Goal: Transaction & Acquisition: Obtain resource

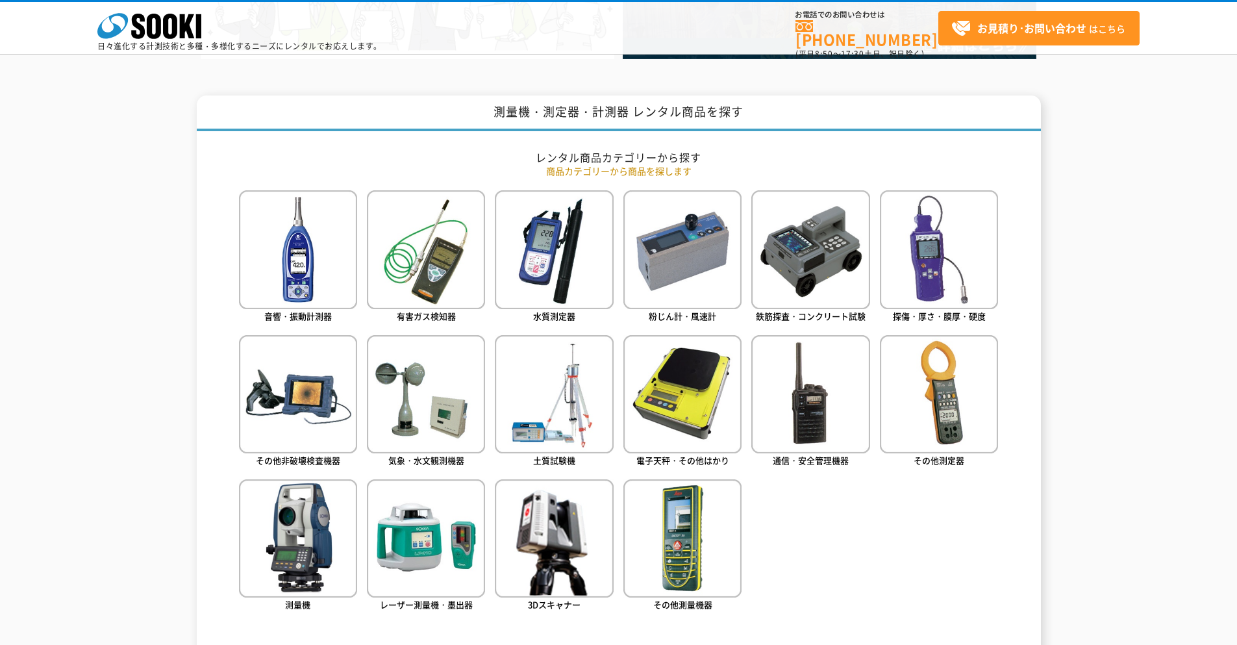
scroll to position [519, 0]
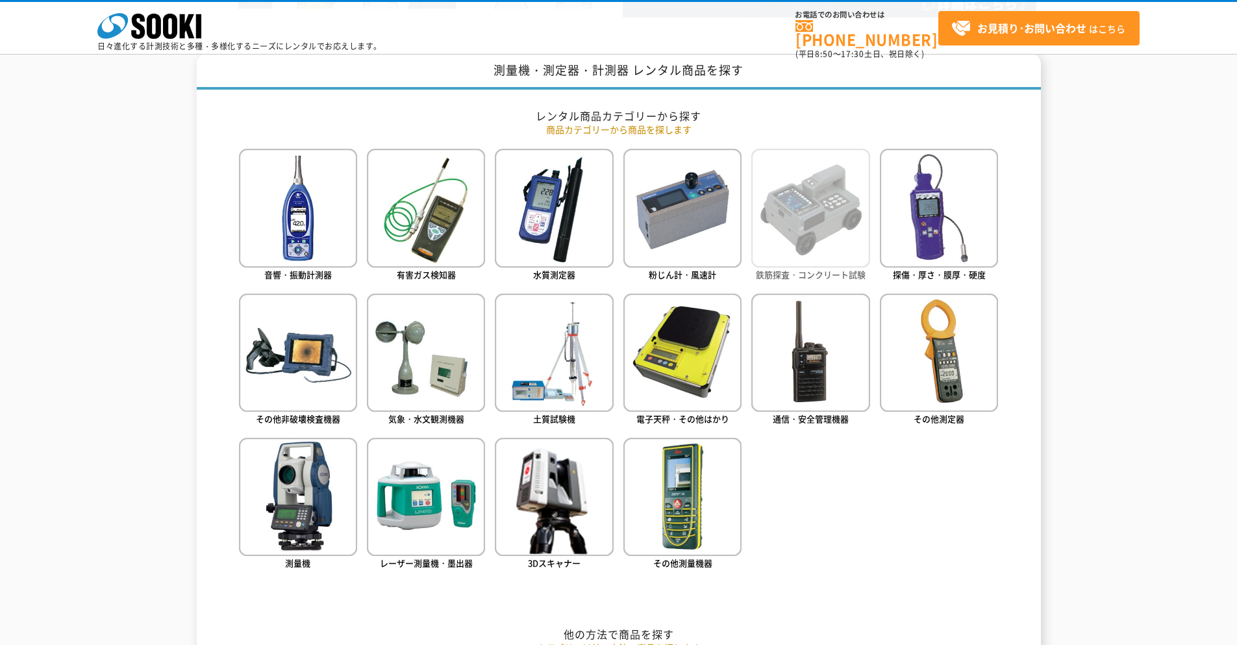
click at [846, 260] on img at bounding box center [810, 208] width 118 height 118
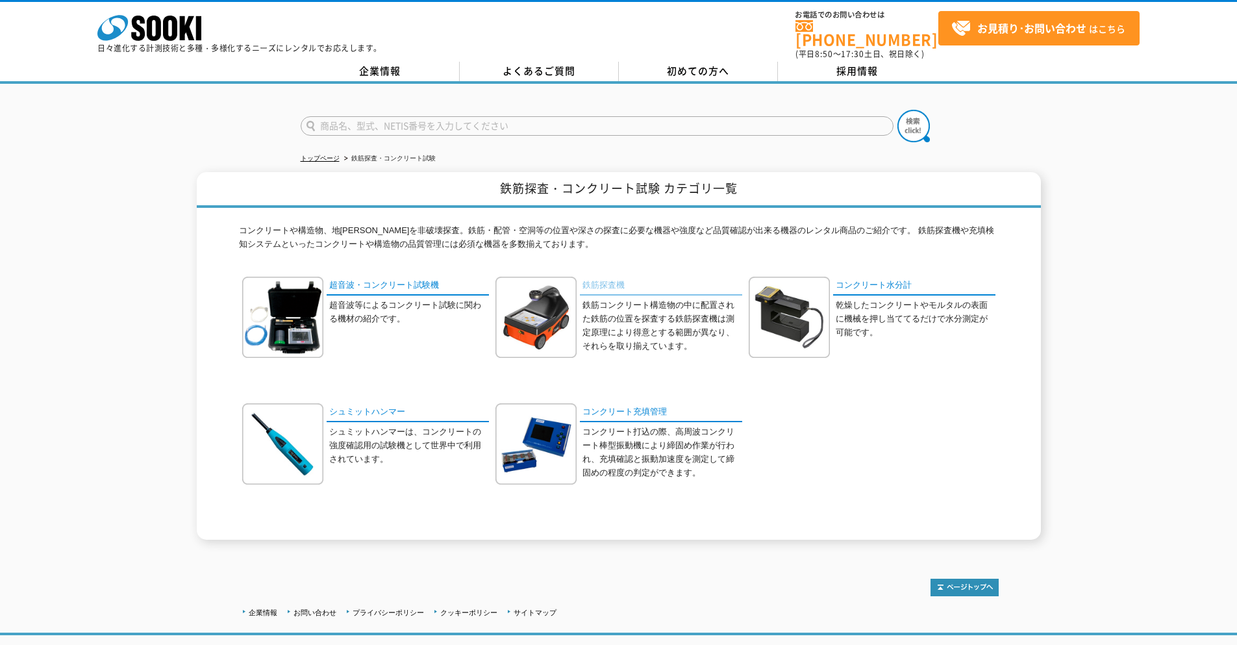
click at [609, 277] on link "鉄筋探査機" at bounding box center [661, 286] width 162 height 19
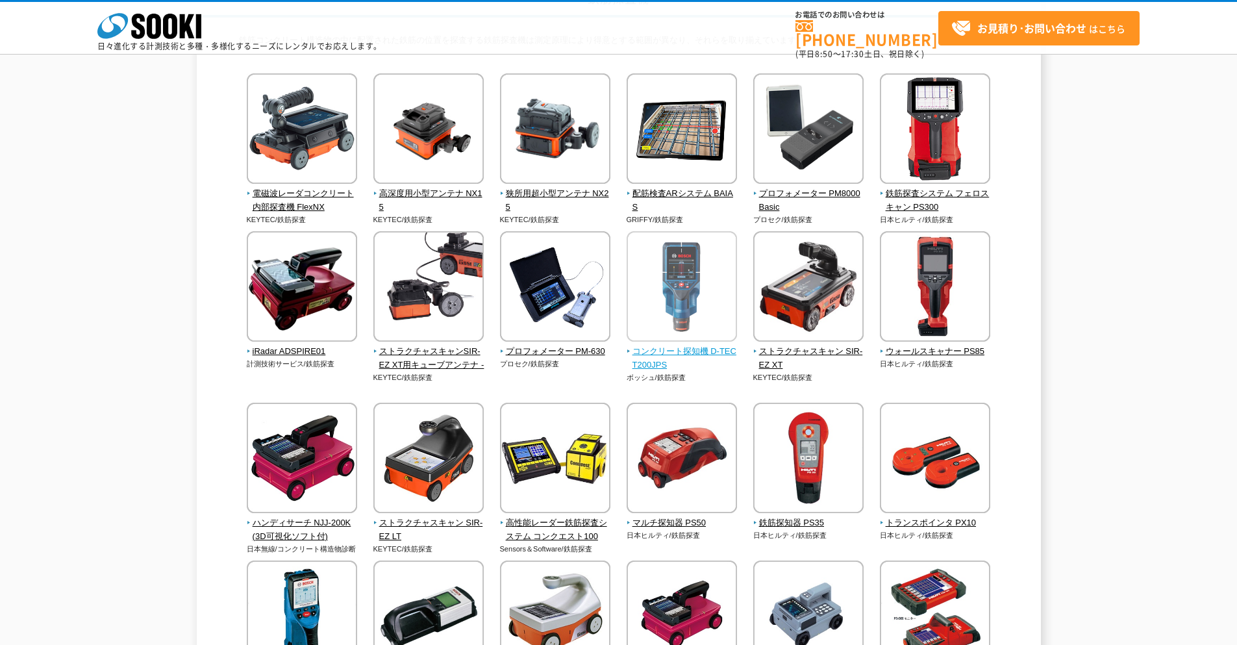
scroll to position [260, 0]
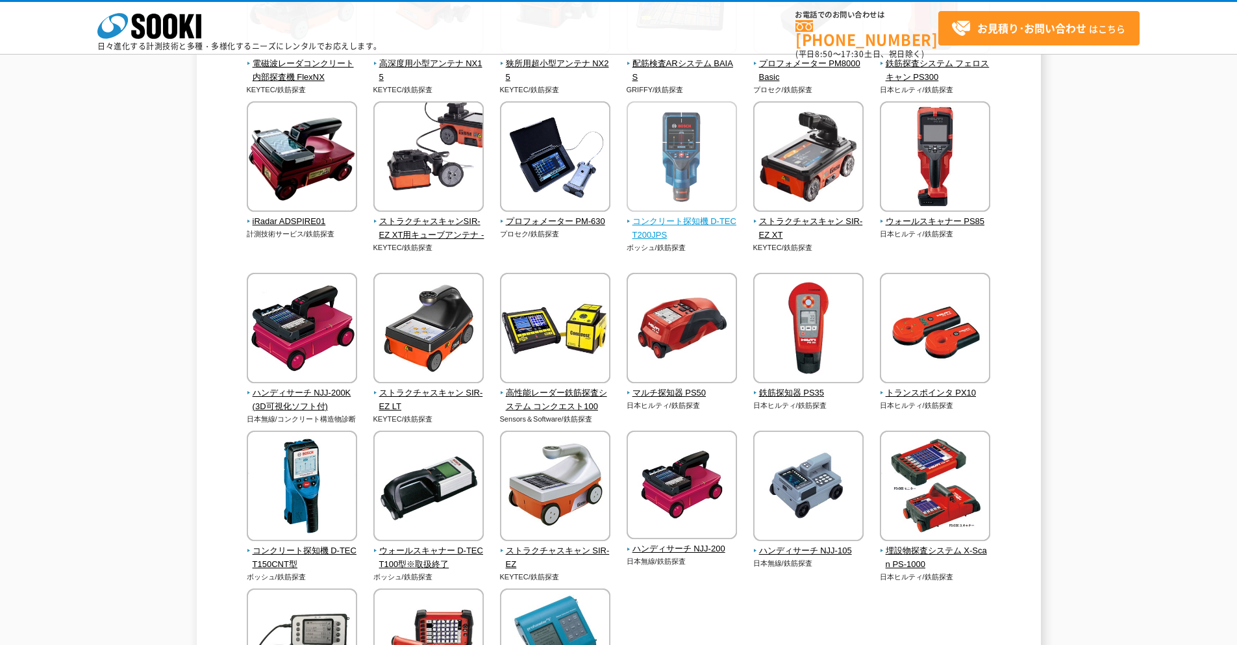
click at [690, 217] on span "コンクリート探知機 D-TECT200JPS" at bounding box center [682, 228] width 111 height 27
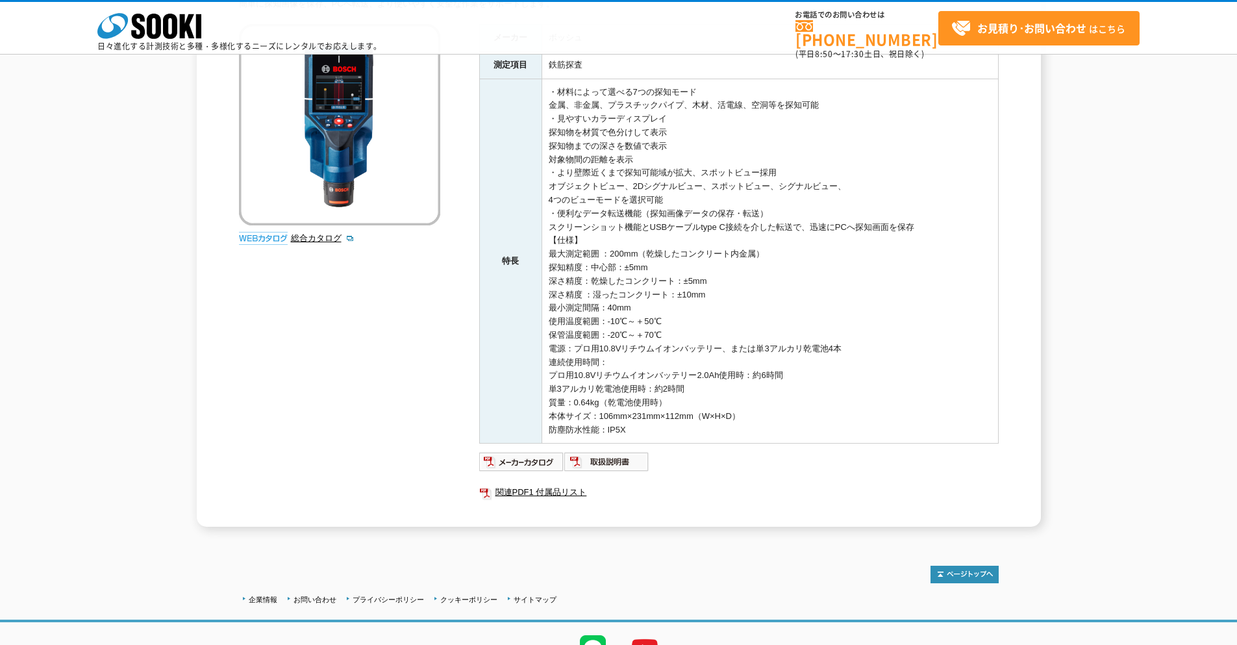
scroll to position [195, 0]
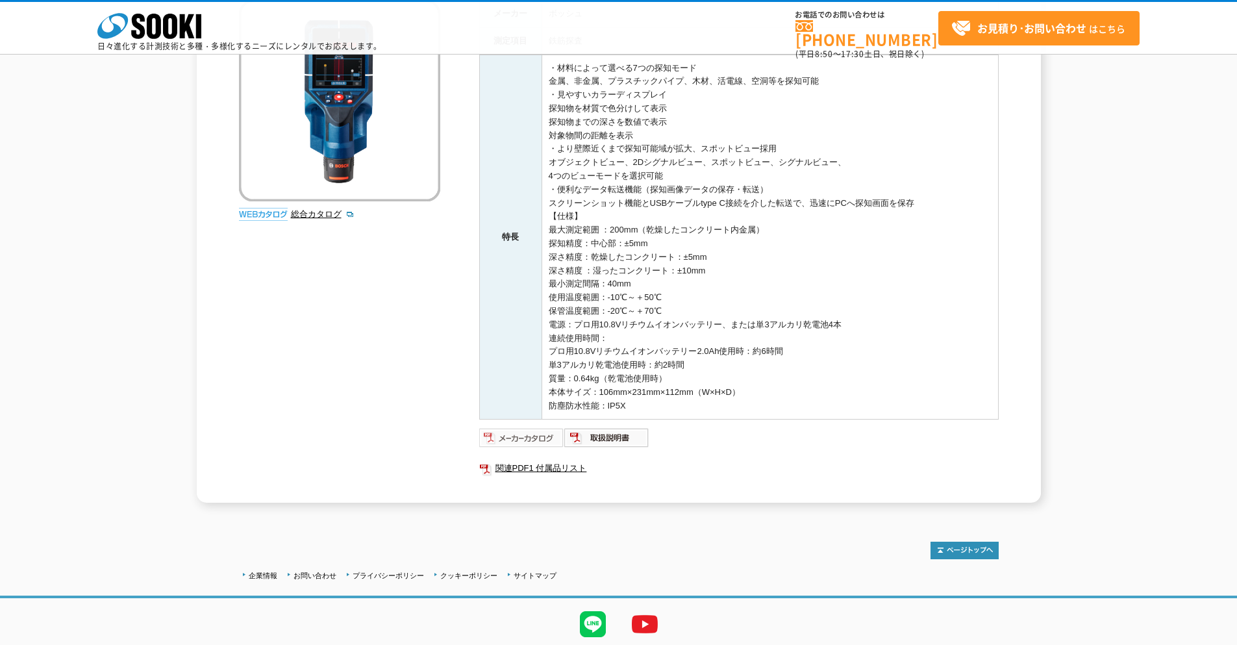
click at [524, 437] on img at bounding box center [521, 437] width 85 height 21
